Goal: Information Seeking & Learning: Find specific fact

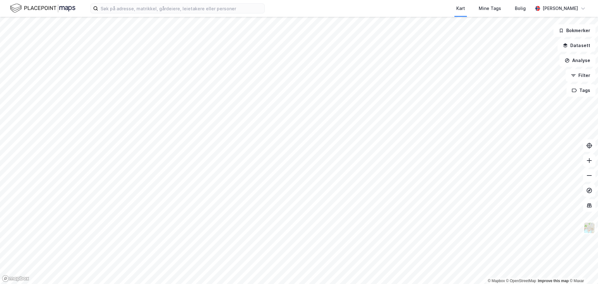
click at [325, 284] on html "Kart Mine Tags Bolig [PERSON_NAME] © Mapbox © OpenStreetMap Improve this map © …" at bounding box center [299, 142] width 598 height 284
click at [284, 284] on html "Kart Mine Tags Bolig [PERSON_NAME] © Mapbox © OpenStreetMap Improve this map © …" at bounding box center [299, 142] width 598 height 284
click at [362, 284] on html "Kart Mine Tags Bolig [PERSON_NAME] © Mapbox © OpenStreetMap Improve this map © …" at bounding box center [299, 142] width 598 height 284
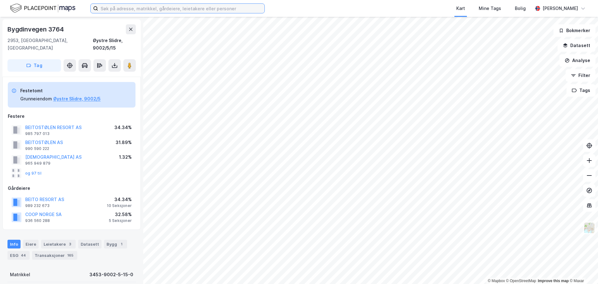
click at [229, 9] on input at bounding box center [181, 8] width 166 height 9
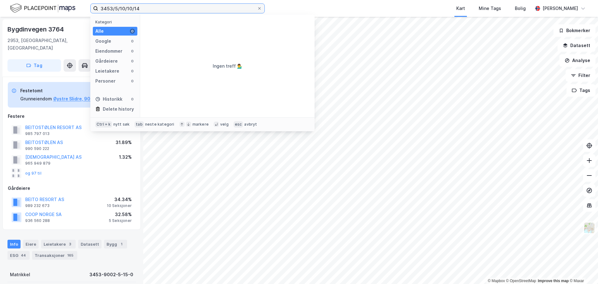
drag, startPoint x: 155, startPoint y: 8, endPoint x: 124, endPoint y: 7, distance: 30.9
click at [124, 7] on input "3453/5/10/10/14" at bounding box center [177, 8] width 159 height 9
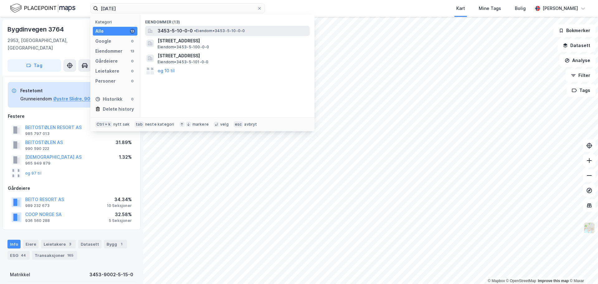
click at [167, 28] on span "3453-5-10-0-0" at bounding box center [175, 30] width 35 height 7
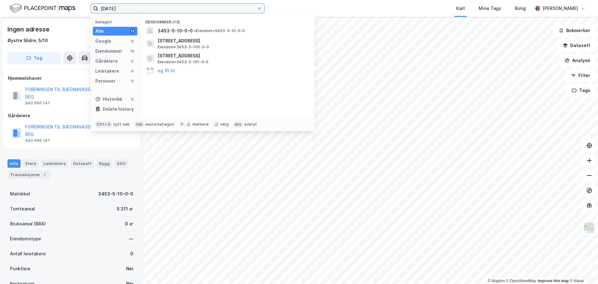
drag, startPoint x: 131, startPoint y: 7, endPoint x: 88, endPoint y: 8, distance: 43.6
click at [88, 8] on div "[DATE] Kategori Alle 13 Google 0 Eiendommer 13 Gårdeiere 0 Leietakere 0 Persone…" at bounding box center [299, 8] width 598 height 17
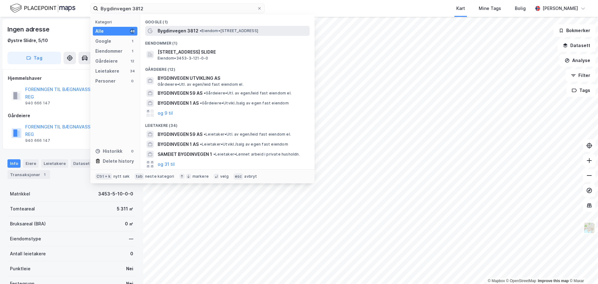
click at [175, 29] on span "Bygdinvegen 3812" at bounding box center [178, 30] width 41 height 7
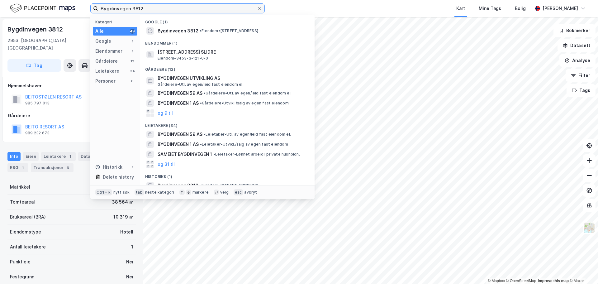
drag, startPoint x: 146, startPoint y: 9, endPoint x: 95, endPoint y: 10, distance: 51.1
click at [95, 10] on label "Bygdinvegen 3812" at bounding box center [177, 8] width 174 height 10
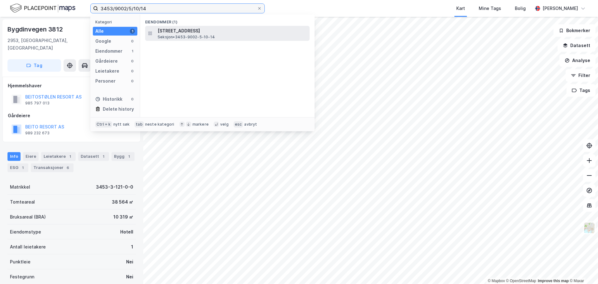
type input "3453/9002/5/10/14"
click at [179, 35] on span "Seksjon • 3453-9002-5-10-14" at bounding box center [186, 37] width 57 height 5
